Goal: Information Seeking & Learning: Learn about a topic

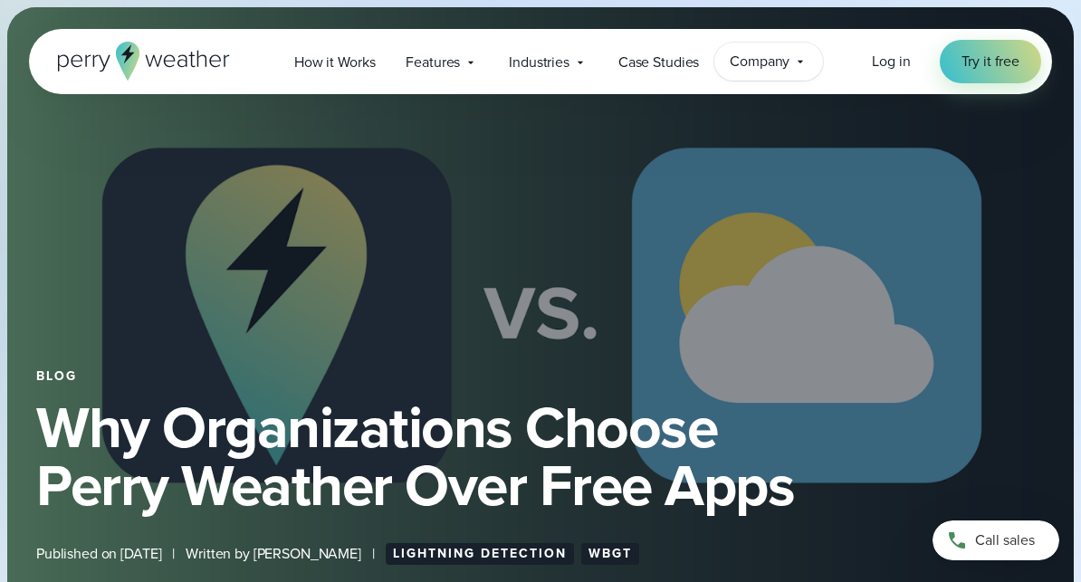
click at [737, 60] on span "Company" at bounding box center [760, 62] width 60 height 22
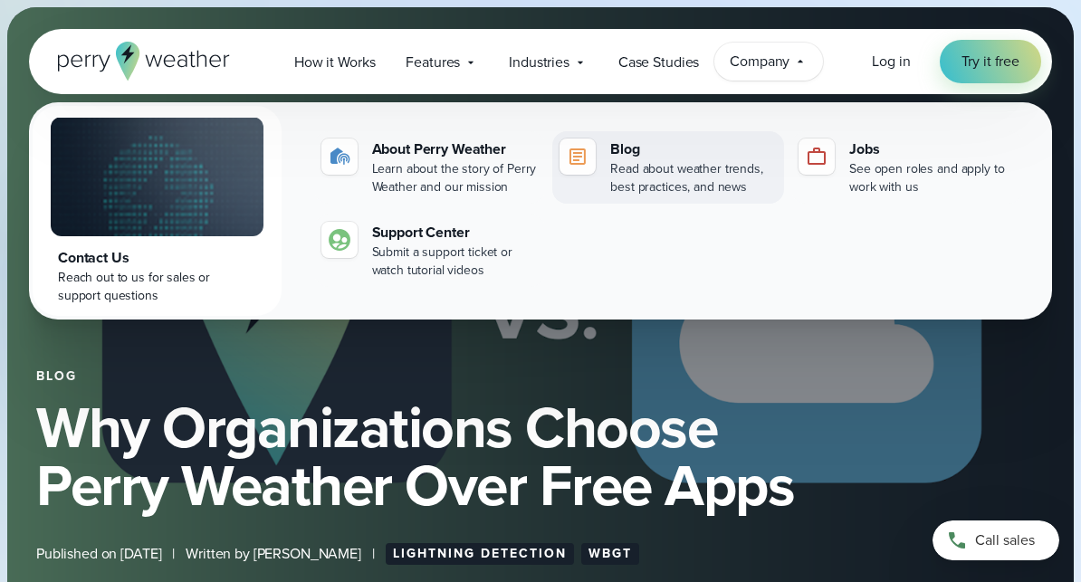
click at [625, 146] on div "Blog" at bounding box center [693, 149] width 167 height 22
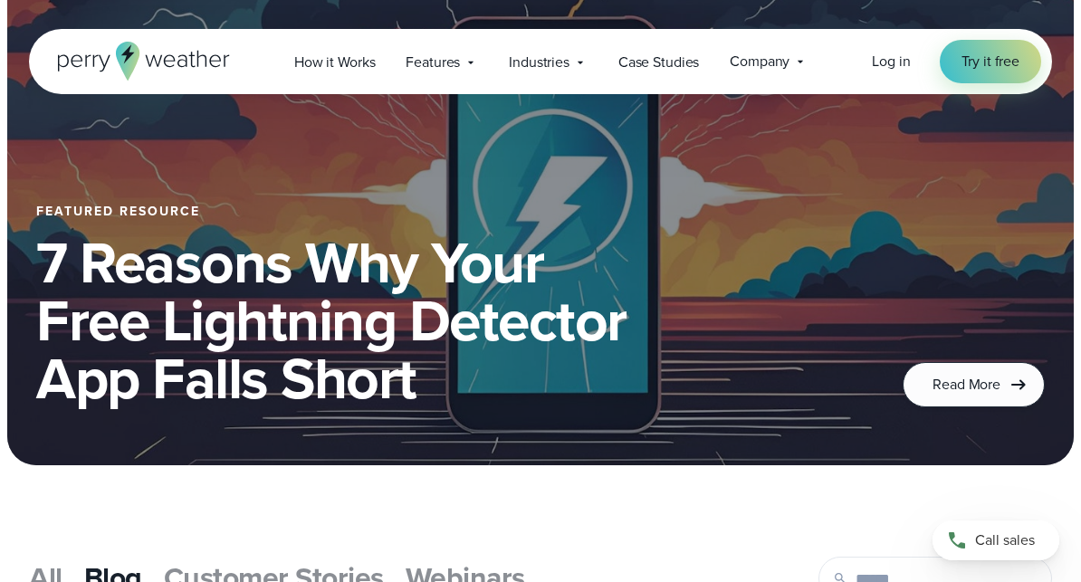
scroll to position [155, 0]
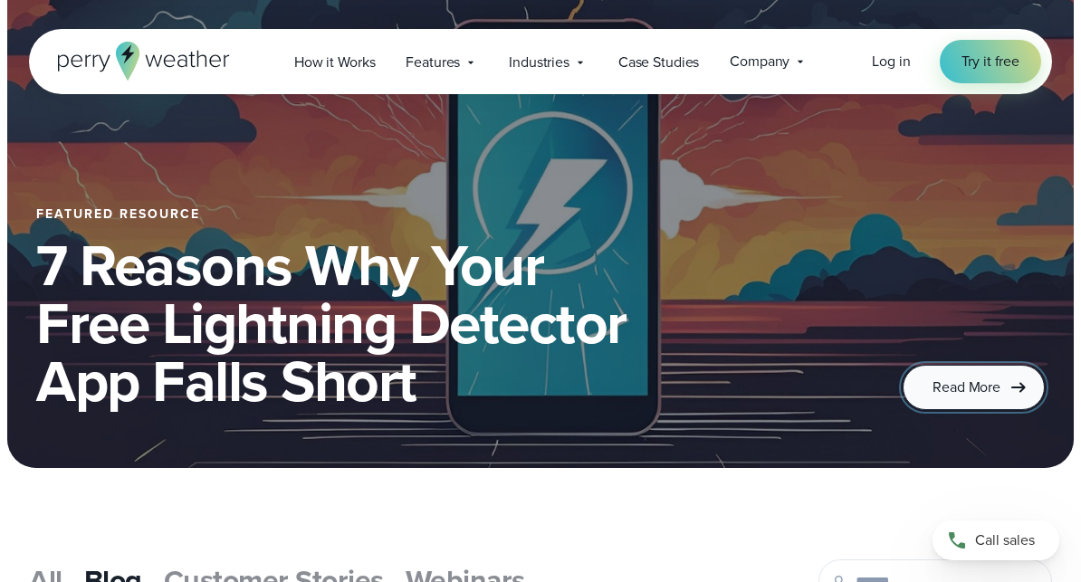
click at [959, 383] on span "Read More" at bounding box center [966, 388] width 68 height 22
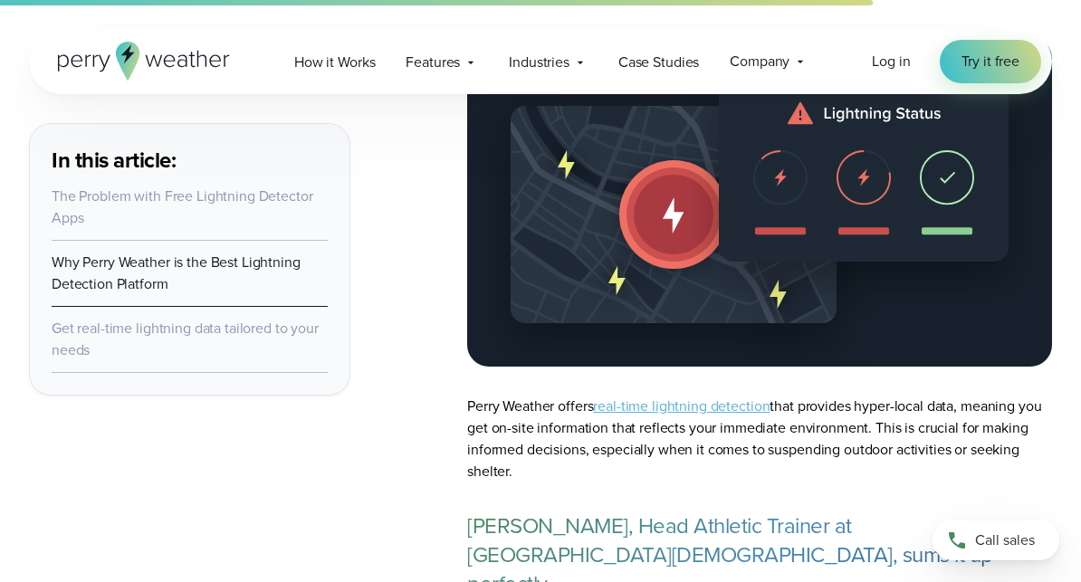
scroll to position [5788, 0]
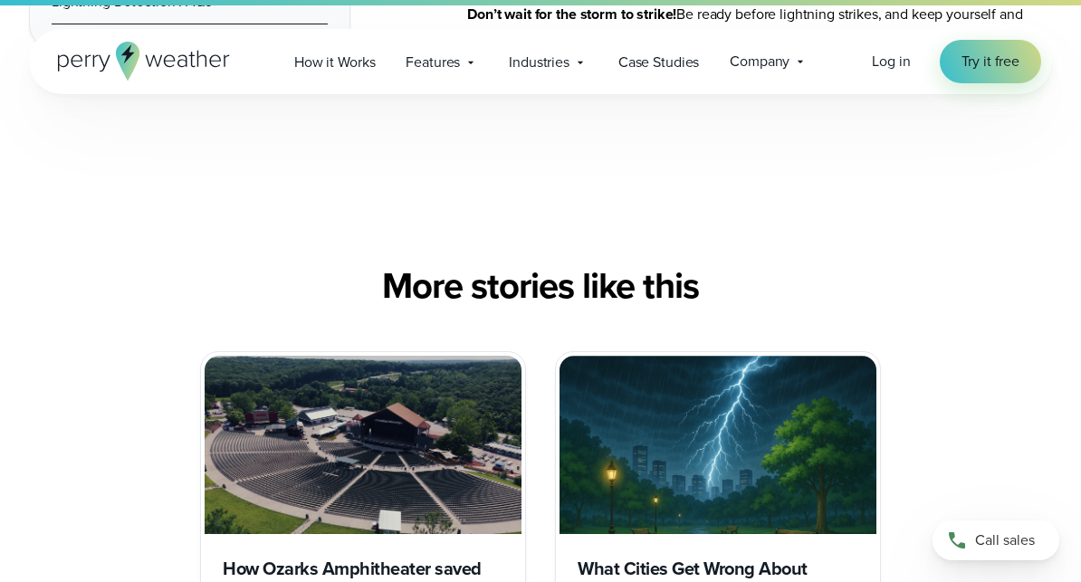
scroll to position [12170, 0]
